Goal: Find specific page/section: Find specific page/section

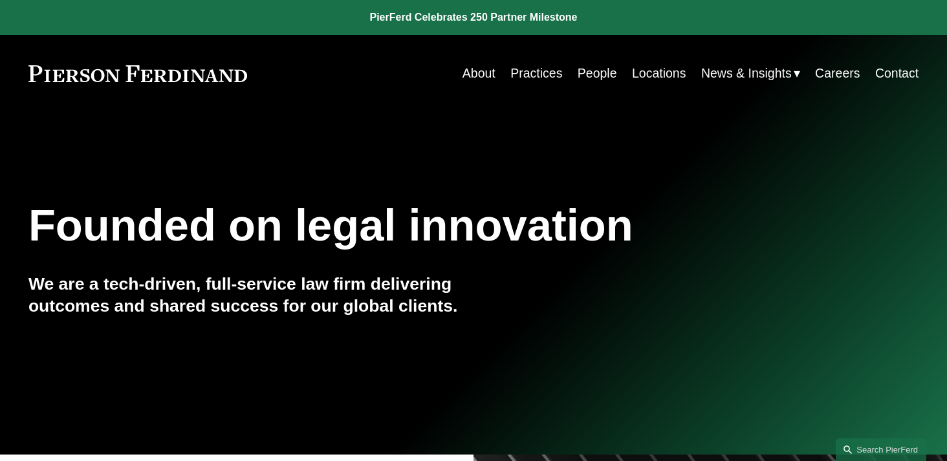
click at [593, 72] on link "People" at bounding box center [597, 73] width 39 height 25
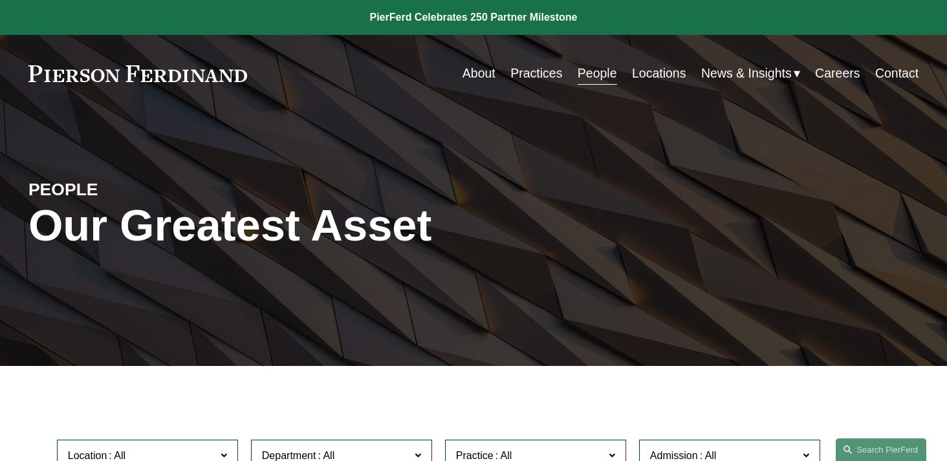
scroll to position [404, 0]
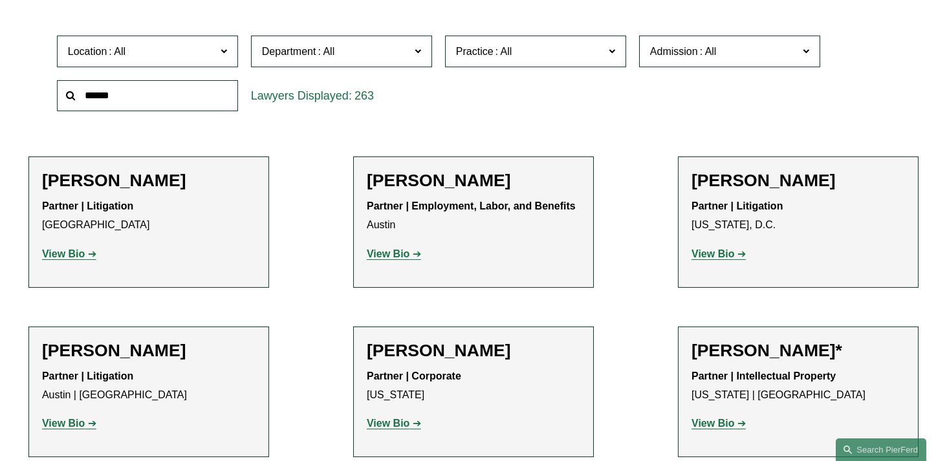
click at [226, 55] on span at bounding box center [224, 50] width 6 height 17
click at [0, 0] on link "[GEOGRAPHIC_DATA]" at bounding box center [0, 0] width 0 height 0
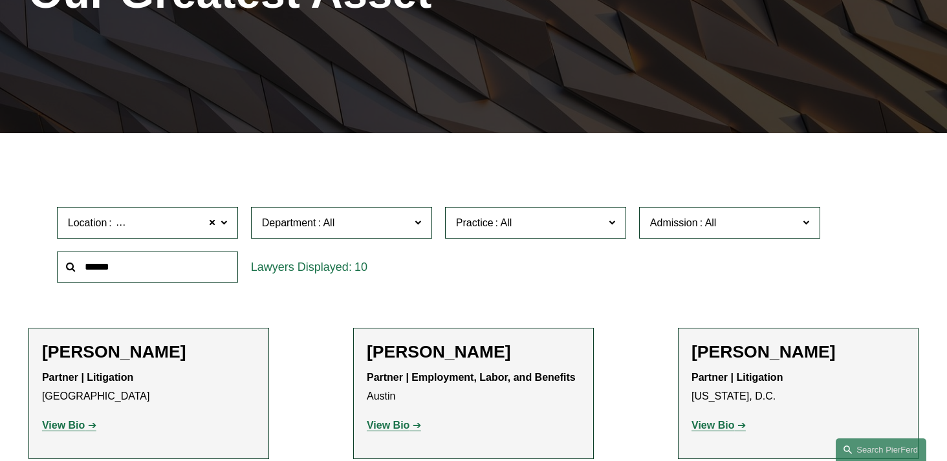
scroll to position [233, 0]
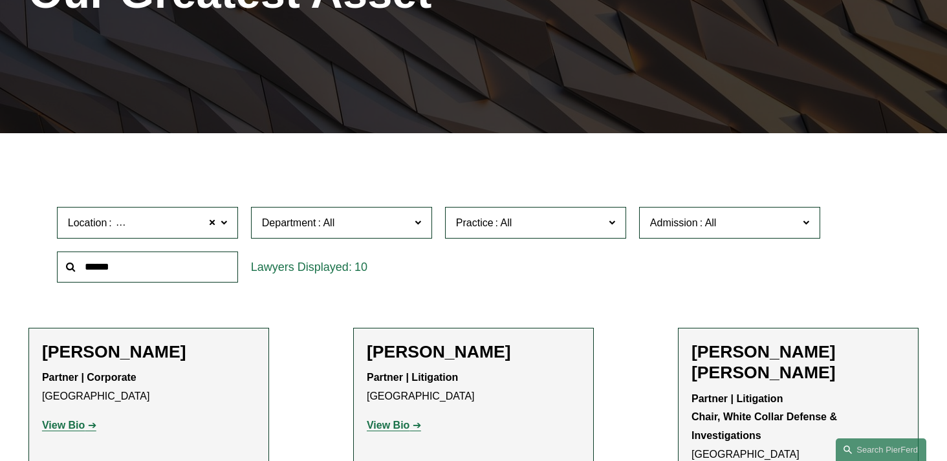
click at [417, 221] on span at bounding box center [418, 221] width 6 height 17
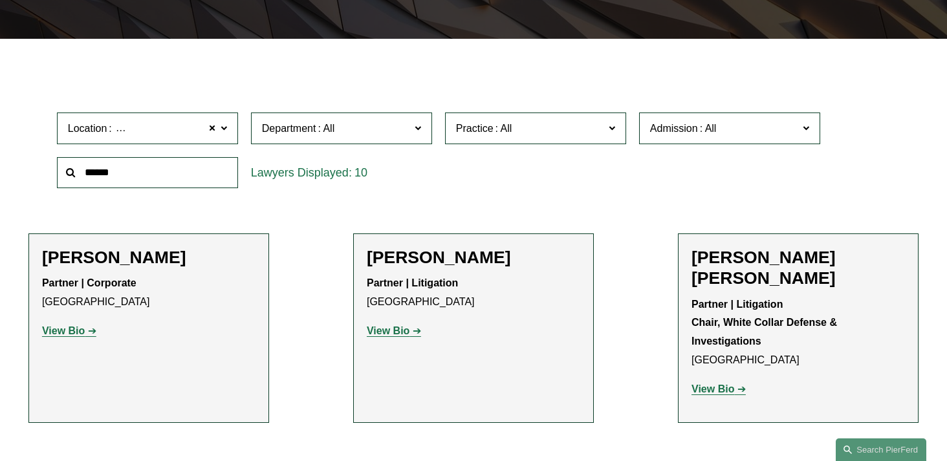
scroll to position [336, 0]
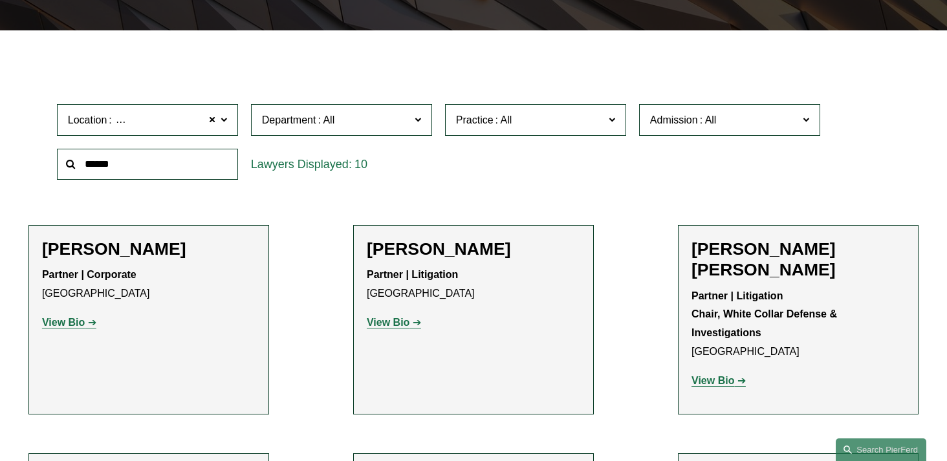
click at [609, 121] on span at bounding box center [612, 119] width 6 height 17
click at [646, 179] on div "Location [GEOGRAPHIC_DATA] [GEOGRAPHIC_DATA] All [GEOGRAPHIC_DATA] [GEOGRAPHIC_…" at bounding box center [473, 142] width 846 height 89
click at [807, 125] on span at bounding box center [806, 119] width 6 height 17
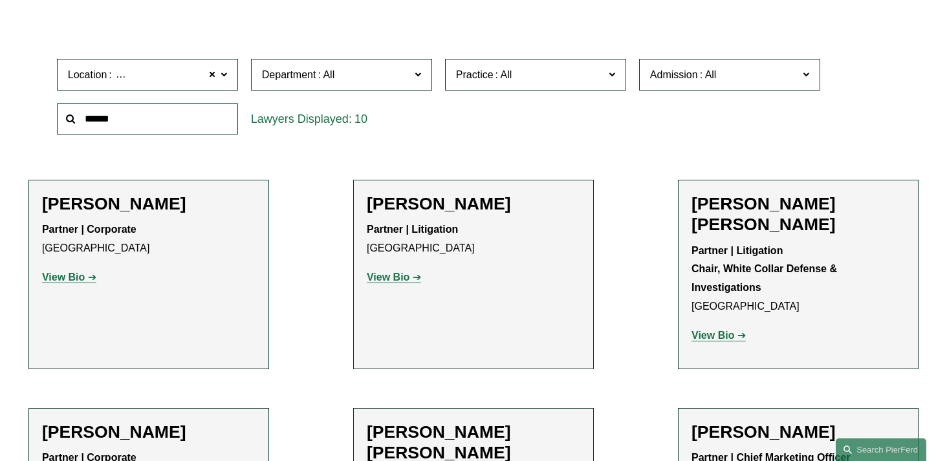
scroll to position [305, 0]
click at [0, 0] on link "[US_STATE]" at bounding box center [0, 0] width 0 height 0
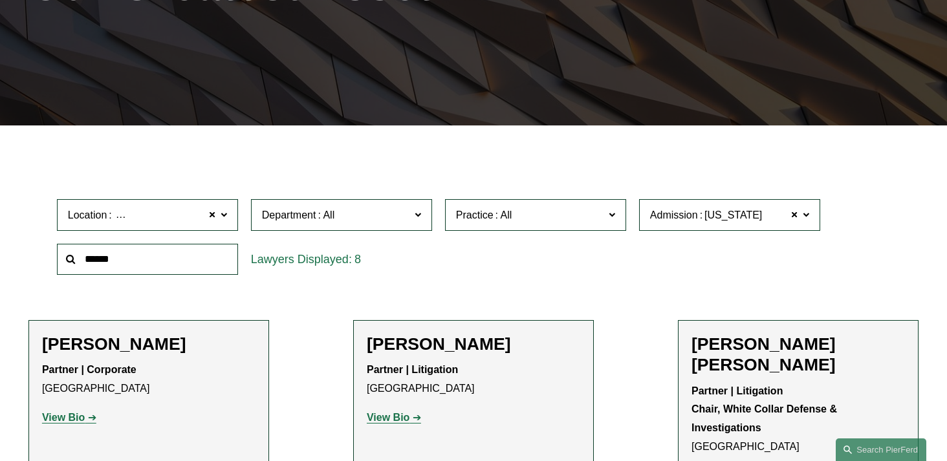
scroll to position [233, 0]
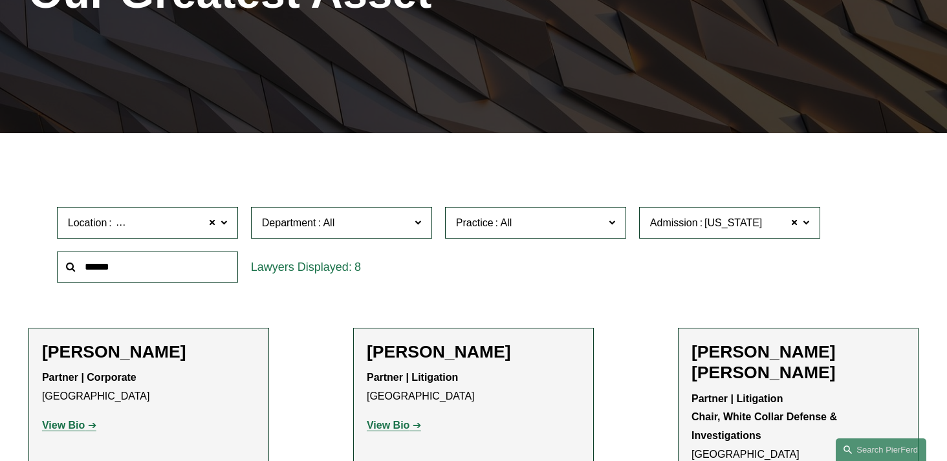
click at [610, 223] on span at bounding box center [612, 221] width 6 height 17
click at [382, 289] on div "8" at bounding box center [342, 267] width 194 height 45
click at [346, 268] on div "8" at bounding box center [341, 268] width 181 height 32
click at [417, 225] on span at bounding box center [418, 221] width 6 height 17
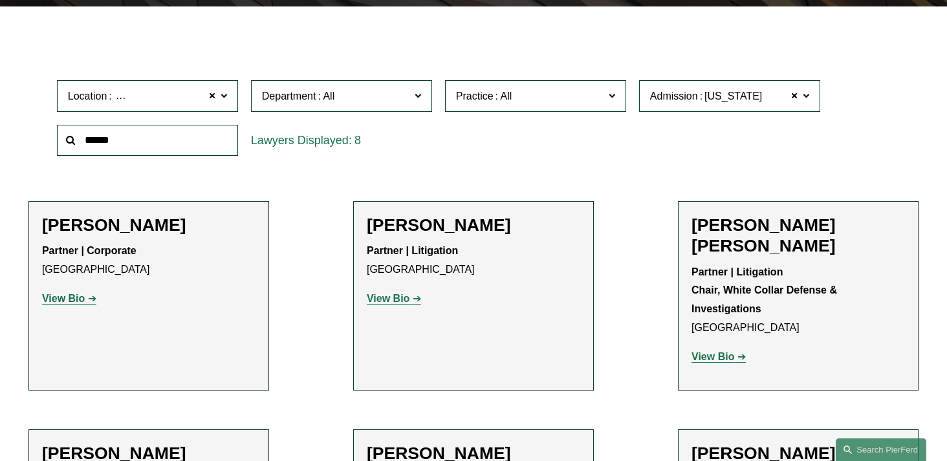
scroll to position [362, 0]
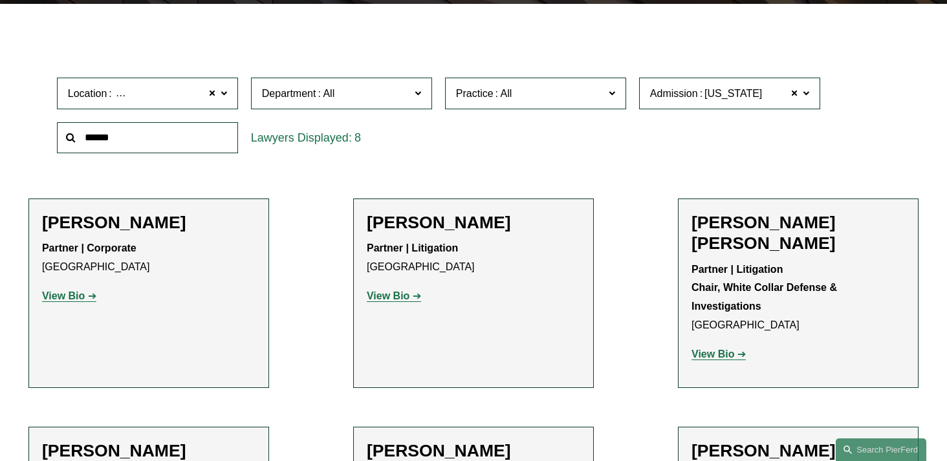
click at [299, 292] on ul "Filter Location [GEOGRAPHIC_DATA] [GEOGRAPHIC_DATA] All [GEOGRAPHIC_DATA] [GEOG…" at bounding box center [473, 399] width 947 height 734
click at [224, 93] on span at bounding box center [224, 92] width 6 height 17
click at [308, 58] on ul "Filter Location [GEOGRAPHIC_DATA] [GEOGRAPHIC_DATA] All [GEOGRAPHIC_DATA] [GEOG…" at bounding box center [473, 399] width 947 height 734
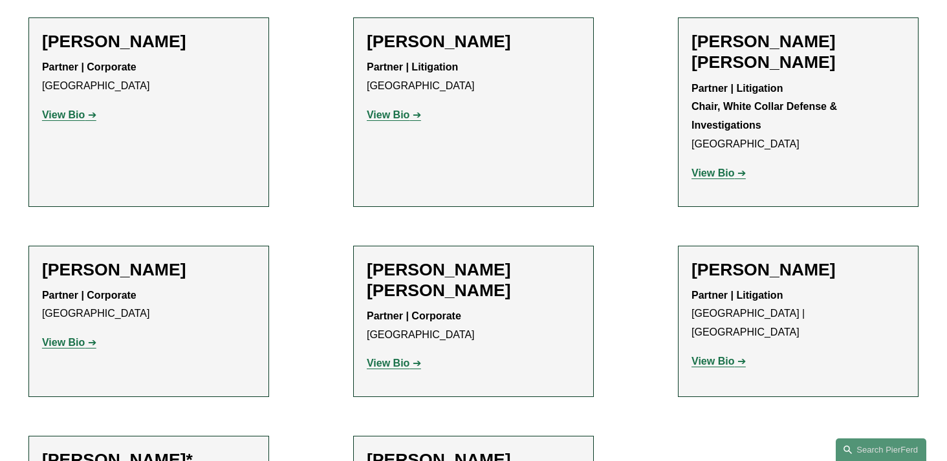
scroll to position [0, 0]
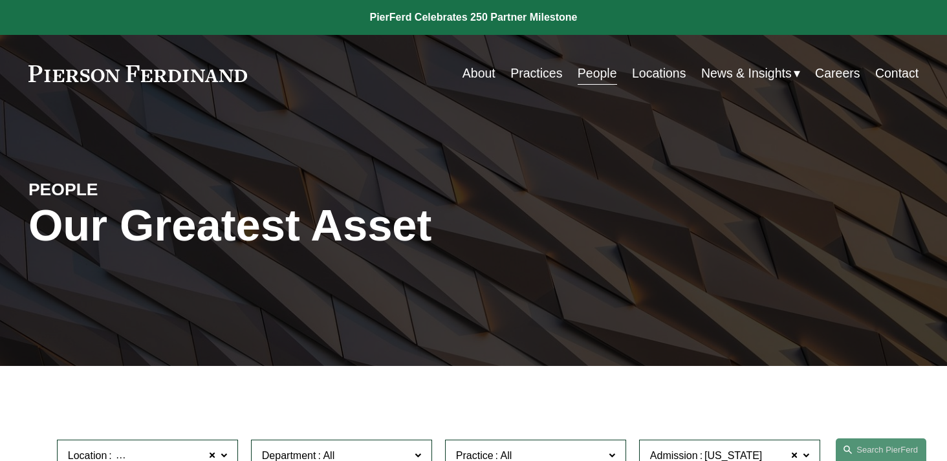
click at [538, 71] on link "Practices" at bounding box center [536, 73] width 52 height 25
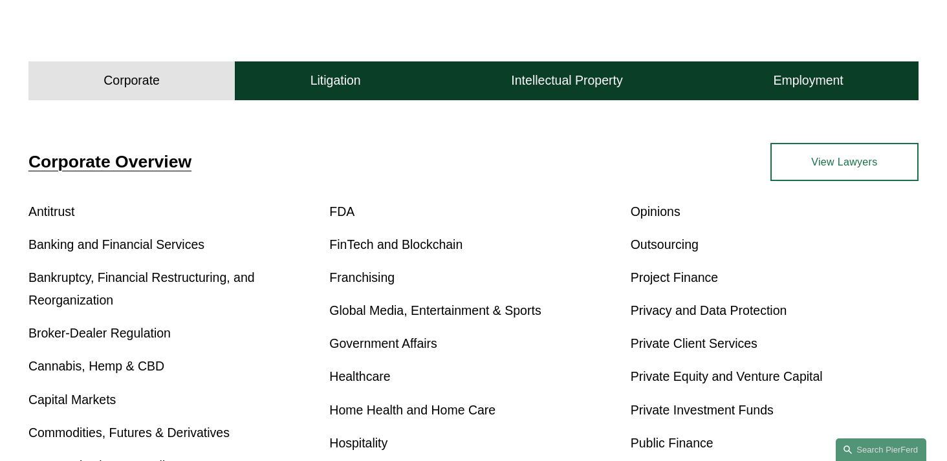
scroll to position [364, 0]
